Goal: Information Seeking & Learning: Learn about a topic

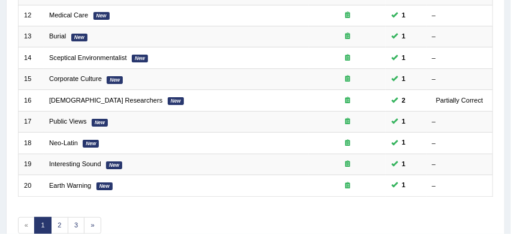
scroll to position [463, 0]
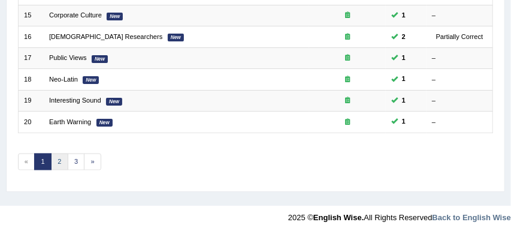
click at [56, 161] on link "2" at bounding box center [59, 161] width 17 height 17
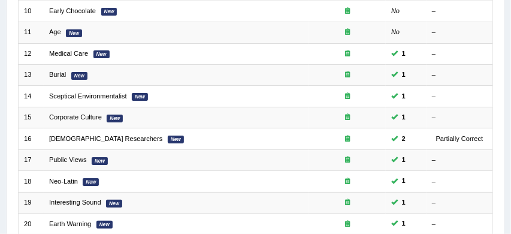
scroll to position [360, 0]
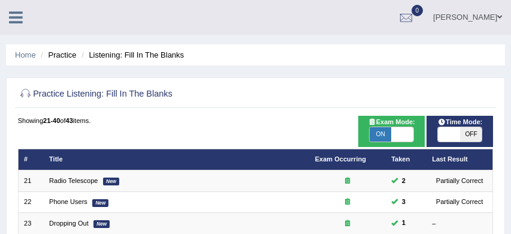
scroll to position [158, 0]
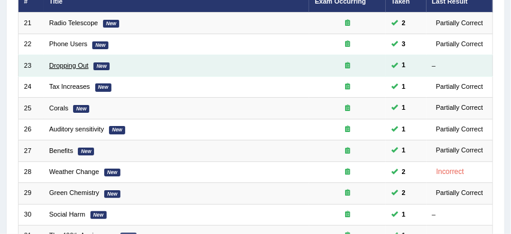
click at [70, 68] on link "Dropping Out" at bounding box center [69, 65] width 40 height 7
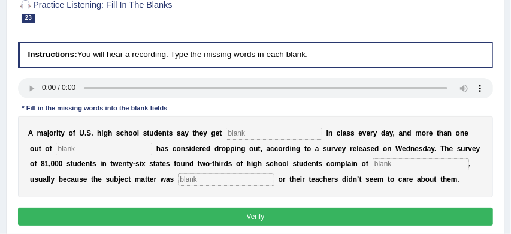
scroll to position [127, 0]
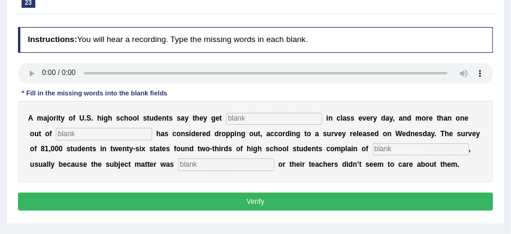
click at [178, 168] on input "text" at bounding box center [226, 164] width 97 height 12
type input "relivant"
click at [257, 116] on input "text" at bounding box center [274, 119] width 97 height 12
type input "boring"
click at [87, 133] on input "text" at bounding box center [104, 134] width 97 height 12
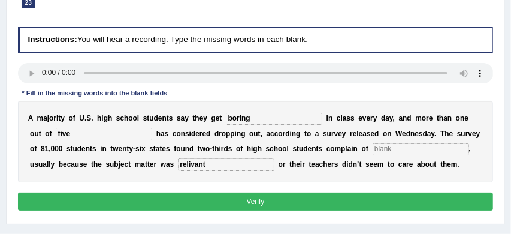
type input "five"
click at [373, 151] on input "text" at bounding box center [421, 149] width 97 height 12
type input "board"
click at [351, 201] on button "Verify" at bounding box center [256, 200] width 476 height 17
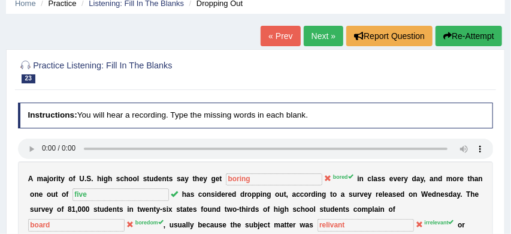
scroll to position [50, 0]
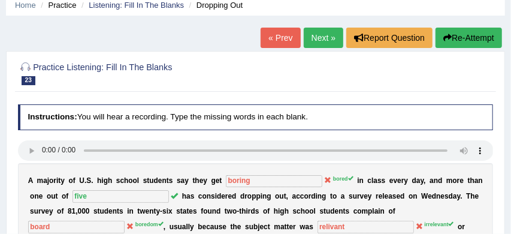
click at [313, 34] on link "Next »" at bounding box center [324, 38] width 40 height 20
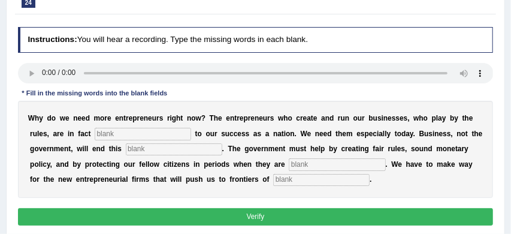
scroll to position [127, 0]
click at [276, 182] on input "text" at bounding box center [321, 180] width 97 height 12
type input "interventain"
click at [139, 134] on input "text" at bounding box center [143, 134] width 97 height 12
type input "interprices"
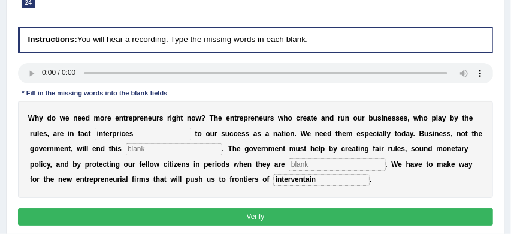
click at [152, 150] on input "text" at bounding box center [174, 149] width 97 height 12
type input "pojection"
click at [331, 164] on input "text" at bounding box center [337, 164] width 97 height 12
type input "jobless"
click at [343, 218] on button "Verify" at bounding box center [256, 216] width 476 height 17
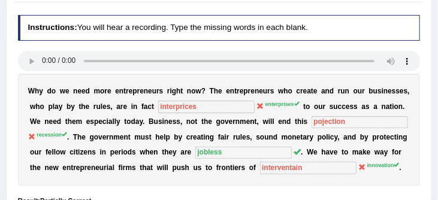
scroll to position [140, 0]
